Goal: Information Seeking & Learning: Find specific fact

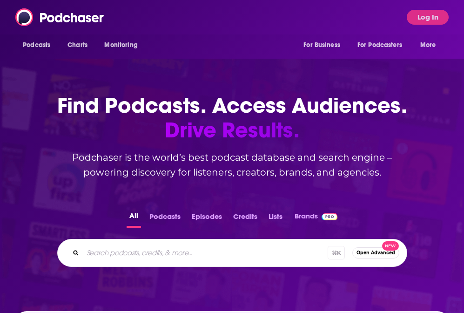
click at [256, 253] on input "Search podcasts, credits, & more..." at bounding box center [205, 253] width 245 height 15
type input "sprouts"
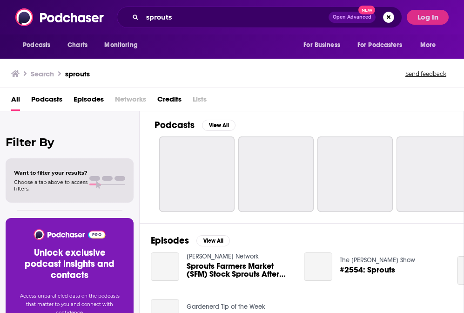
scroll to position [9, 0]
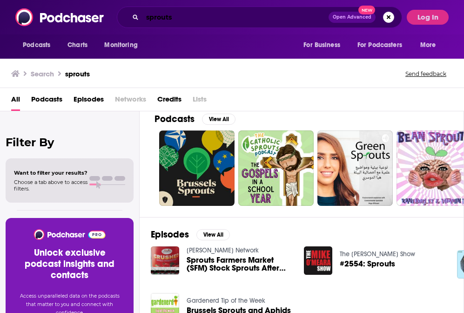
click at [178, 16] on input "sprouts" at bounding box center [236, 17] width 186 height 15
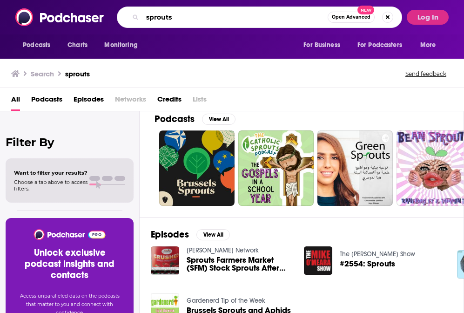
click at [178, 16] on input "sprouts" at bounding box center [235, 17] width 185 height 15
paste input "Sprouts: Radio From the Grassroo"
type input "Sprouts: Radio From the Grassroots"
